Goal: Information Seeking & Learning: Learn about a topic

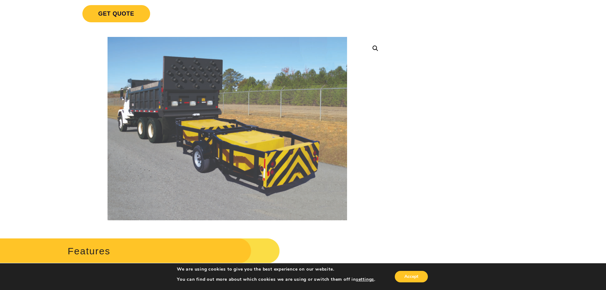
scroll to position [127, 0]
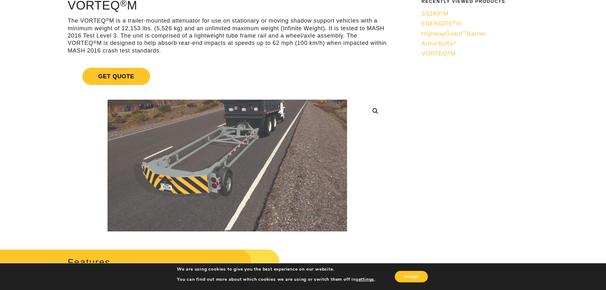
scroll to position [64, 0]
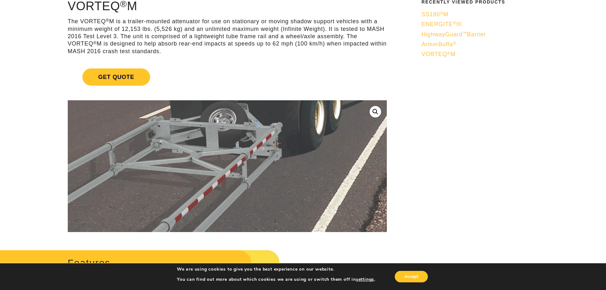
click at [262, 128] on img at bounding box center [175, 250] width 814 height 448
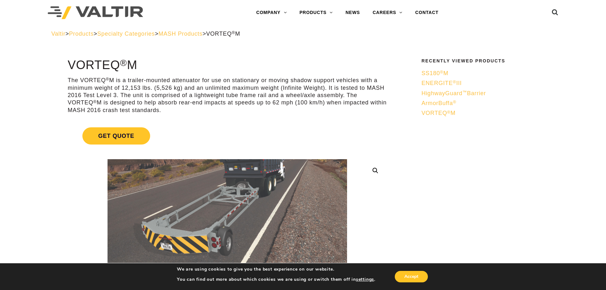
scroll to position [0, 0]
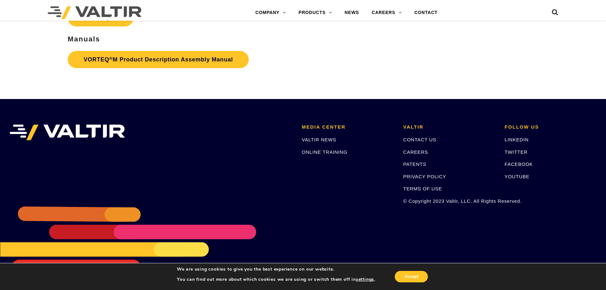
scroll to position [1335, 0]
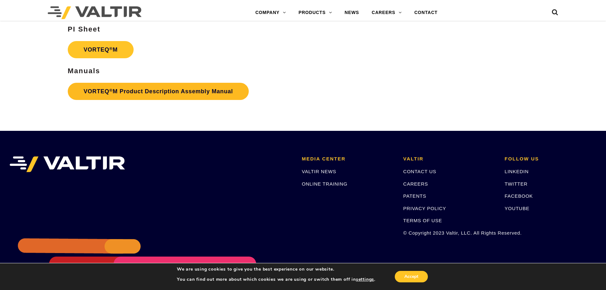
click at [121, 94] on link "VORTEQ ® M Product Description Assembly Manual" at bounding box center [158, 91] width 181 height 17
